Goal: Information Seeking & Learning: Compare options

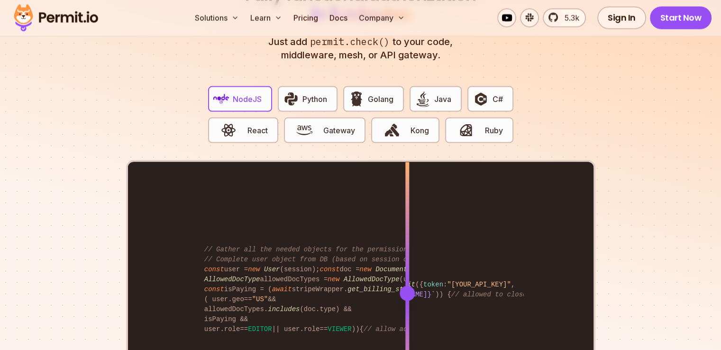
scroll to position [1850, 0]
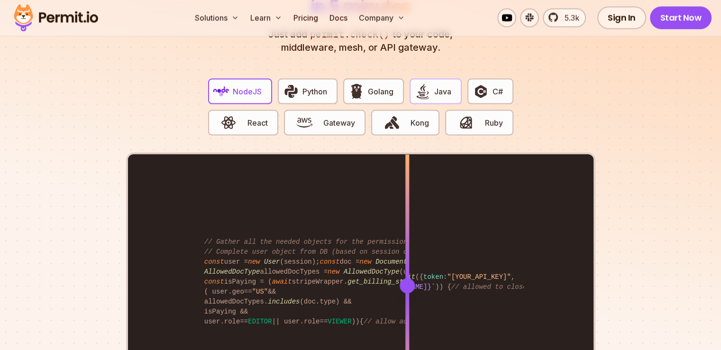
click at [448, 86] on span "Java" at bounding box center [442, 91] width 17 height 11
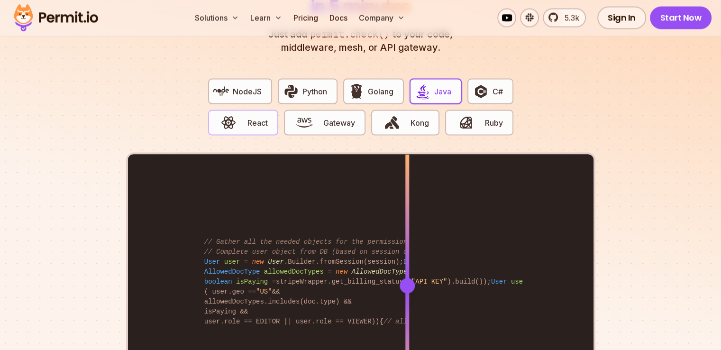
click at [249, 117] on span "React" at bounding box center [258, 122] width 20 height 11
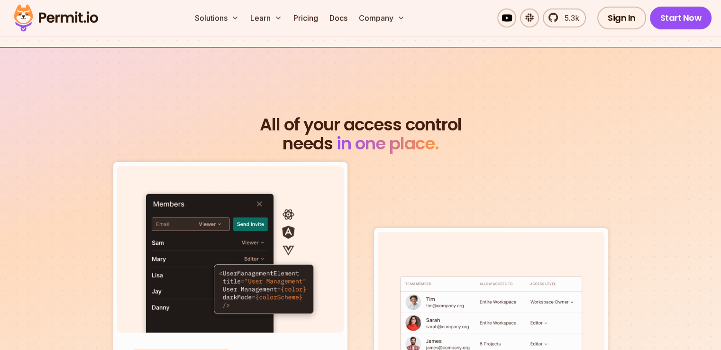
scroll to position [3130, 0]
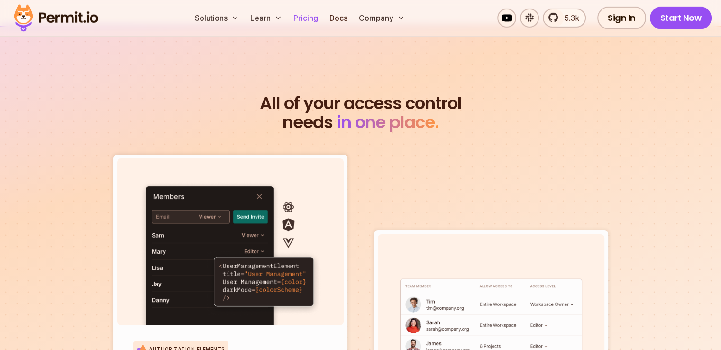
click at [322, 17] on link "Pricing" at bounding box center [306, 18] width 32 height 19
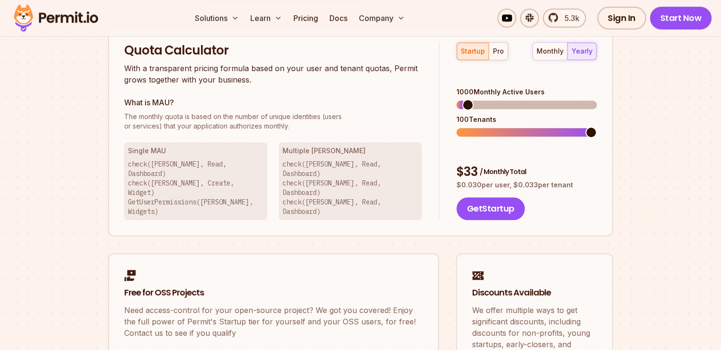
scroll to position [569, 0]
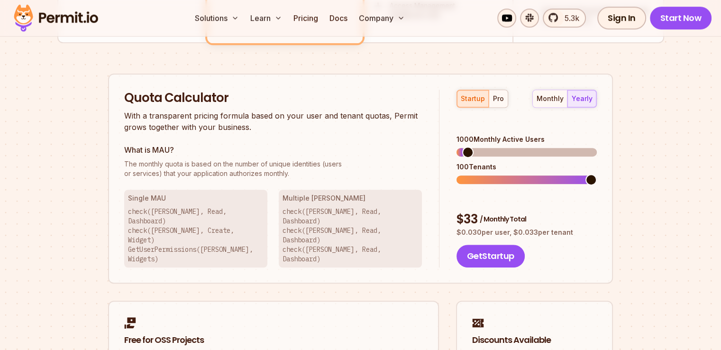
click at [472, 103] on div "startup pro" at bounding box center [483, 99] width 52 height 18
click at [497, 99] on div "pro" at bounding box center [498, 98] width 11 height 9
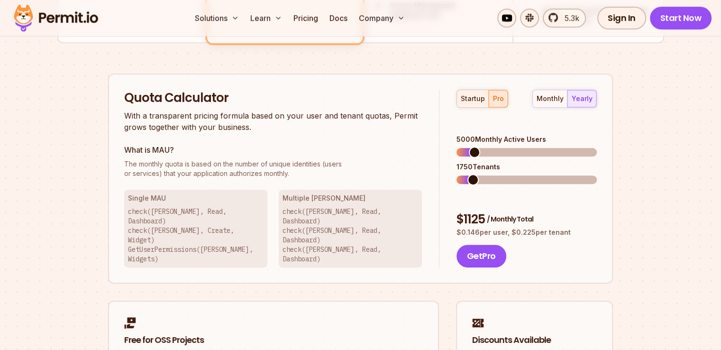
click at [481, 98] on div "startup" at bounding box center [473, 98] width 24 height 9
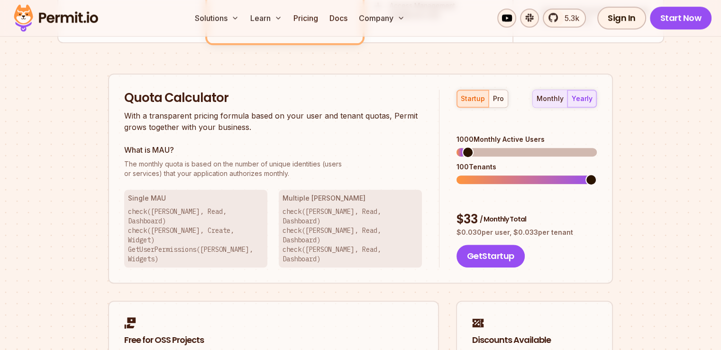
click at [562, 98] on div "monthly" at bounding box center [550, 98] width 27 height 9
click at [579, 97] on div "yearly" at bounding box center [582, 98] width 21 height 9
click at [457, 147] on span at bounding box center [462, 152] width 11 height 11
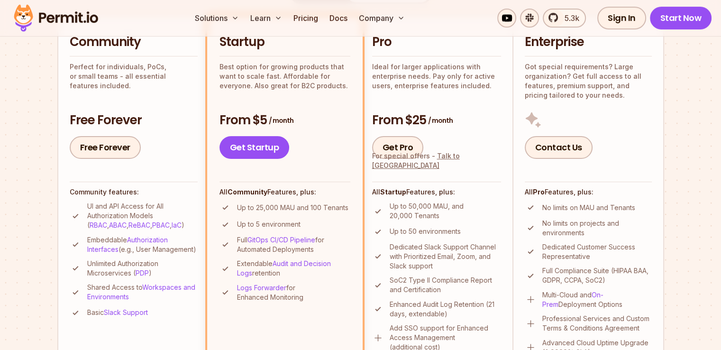
scroll to position [0, 0]
